Goal: Go to known website: Go to known website

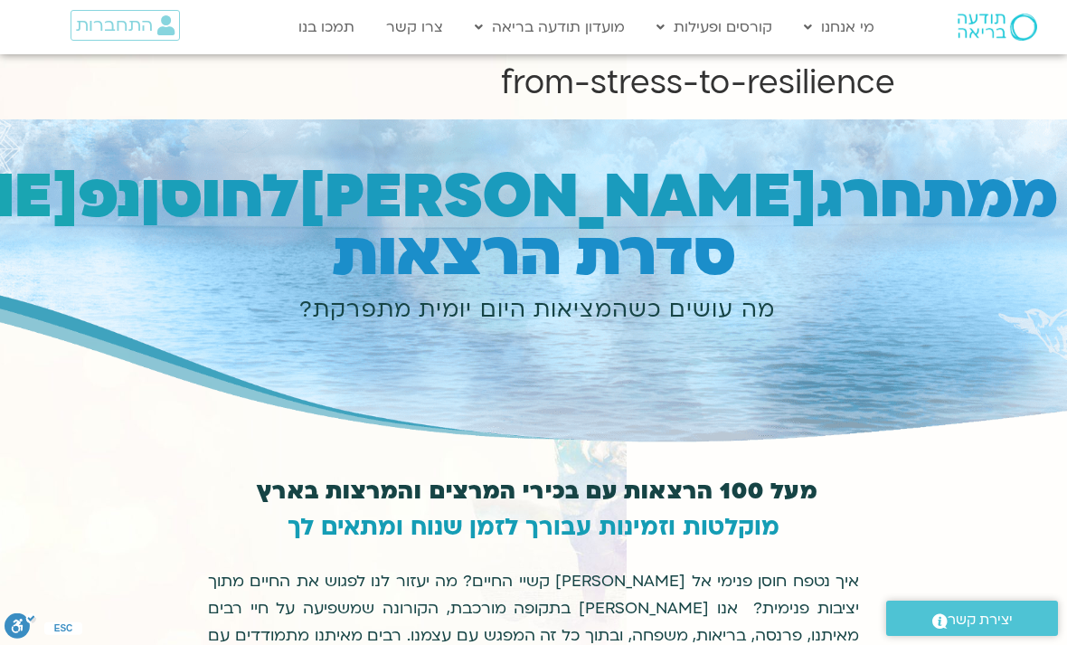
click at [733, 112] on link "קורסים" at bounding box center [747, 108] width 199 height 42
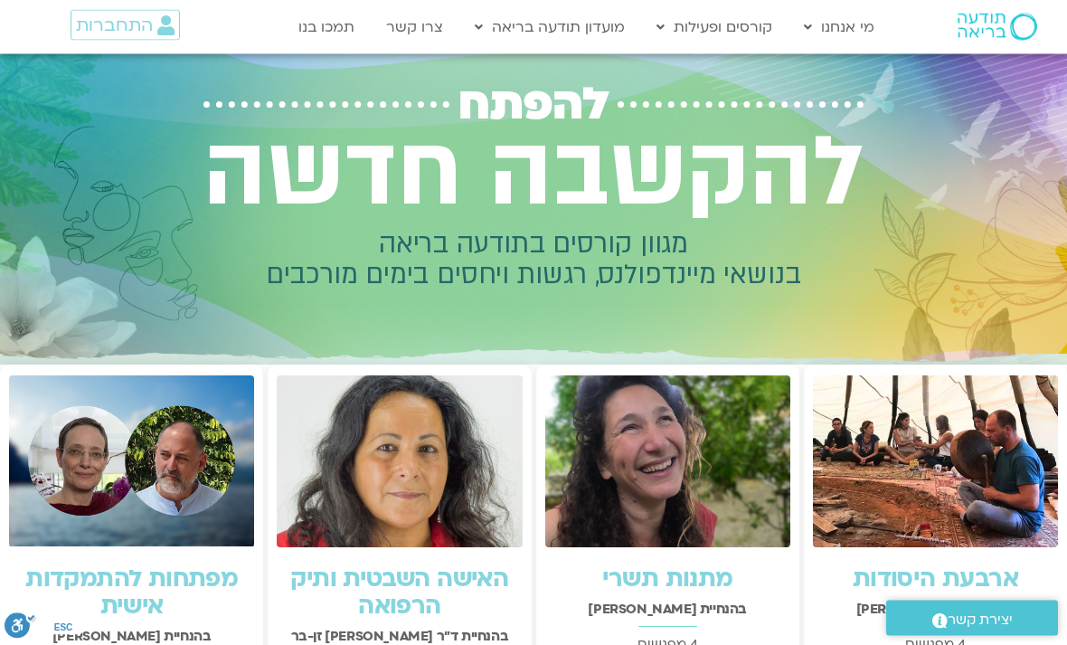
scroll to position [52, 0]
click at [124, 19] on span "התחברות" at bounding box center [114, 25] width 77 height 20
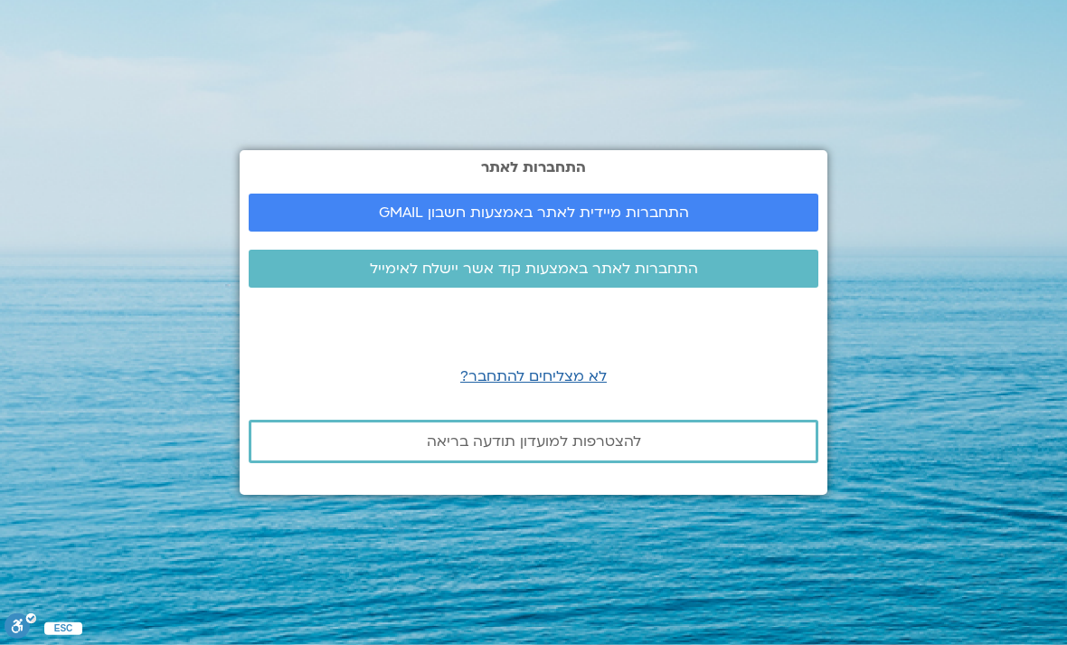
click at [390, 226] on link "התחברות מיידית לאתר באמצעות חשבון GMAIL" at bounding box center [534, 213] width 570 height 38
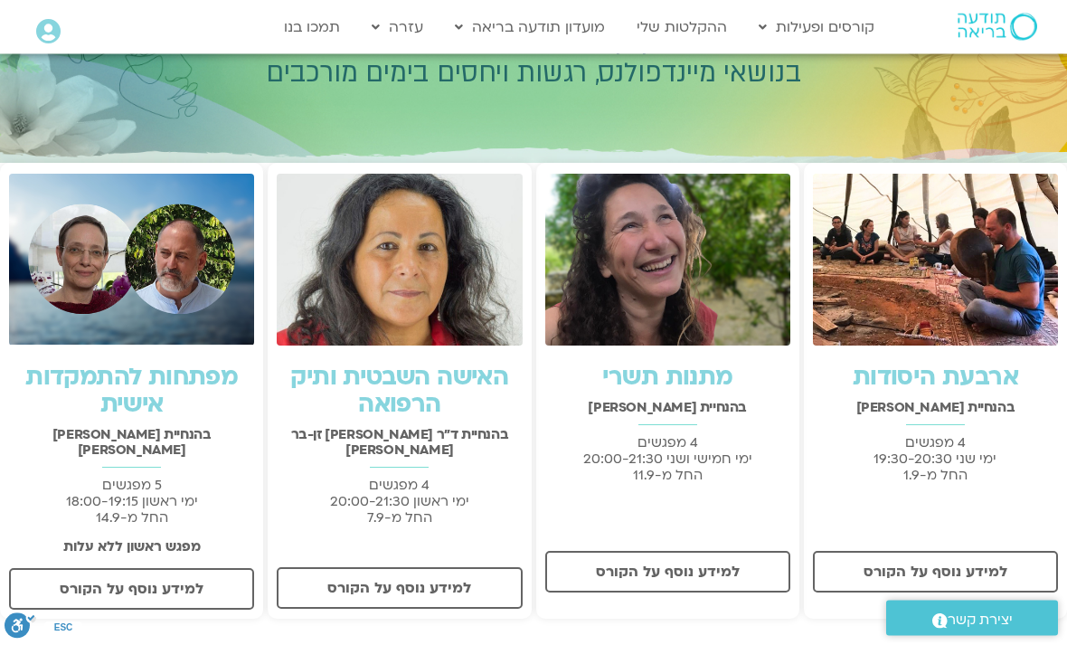
scroll to position [254, 0]
click at [54, 24] on icon at bounding box center [48, 31] width 24 height 25
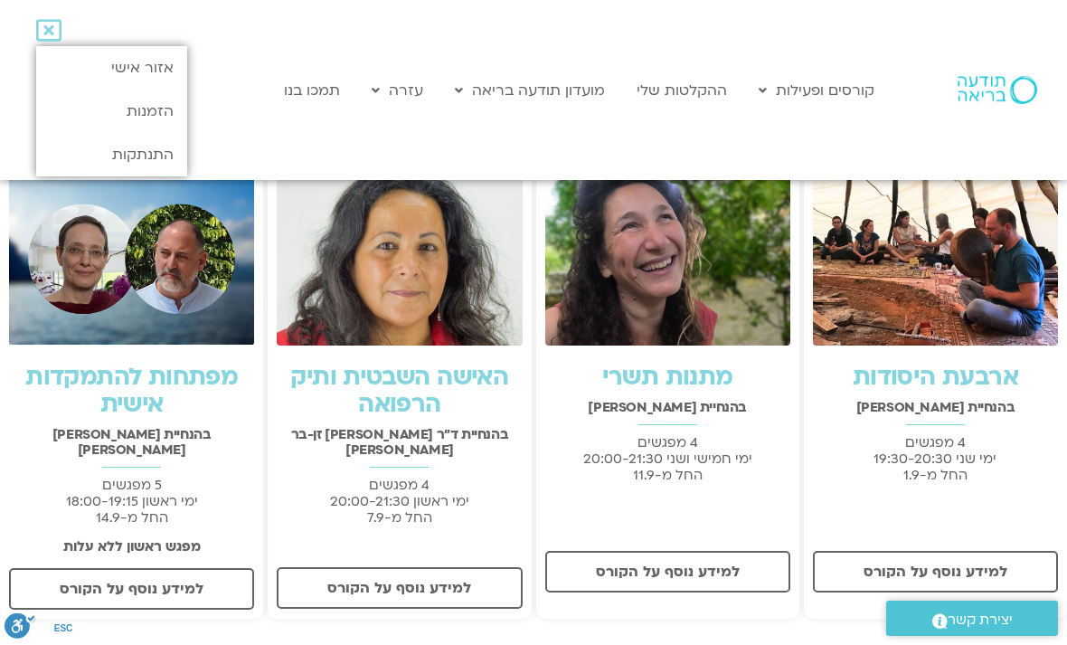
click at [133, 62] on link "אזור אישי" at bounding box center [111, 67] width 151 height 43
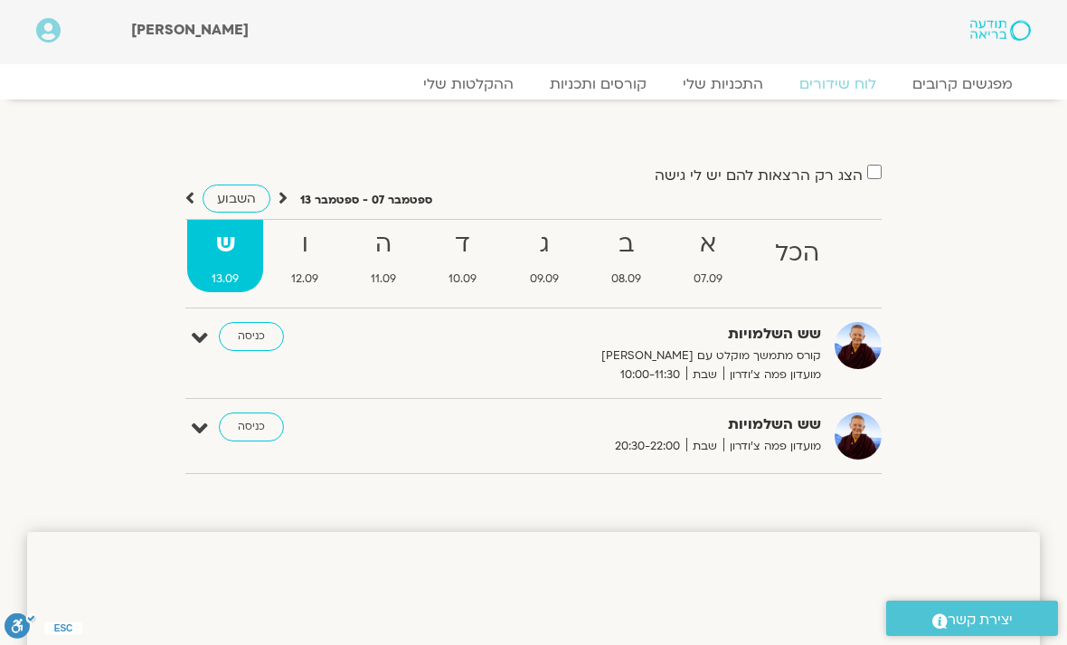
click at [246, 418] on link "כניסה" at bounding box center [251, 426] width 65 height 29
